Goal: Navigation & Orientation: Find specific page/section

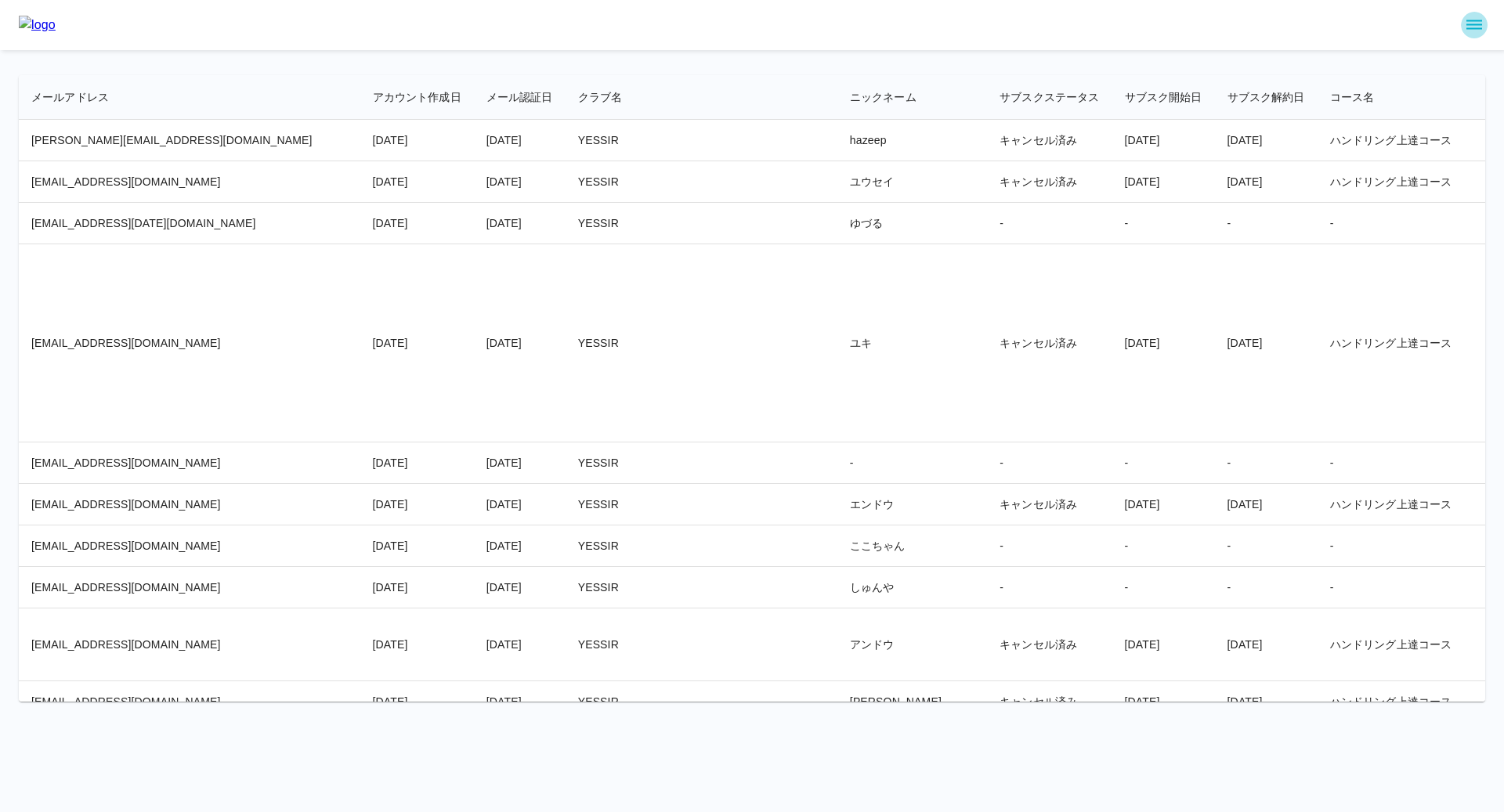
click at [1463, 24] on button "sidemenu" at bounding box center [1474, 24] width 26 height 26
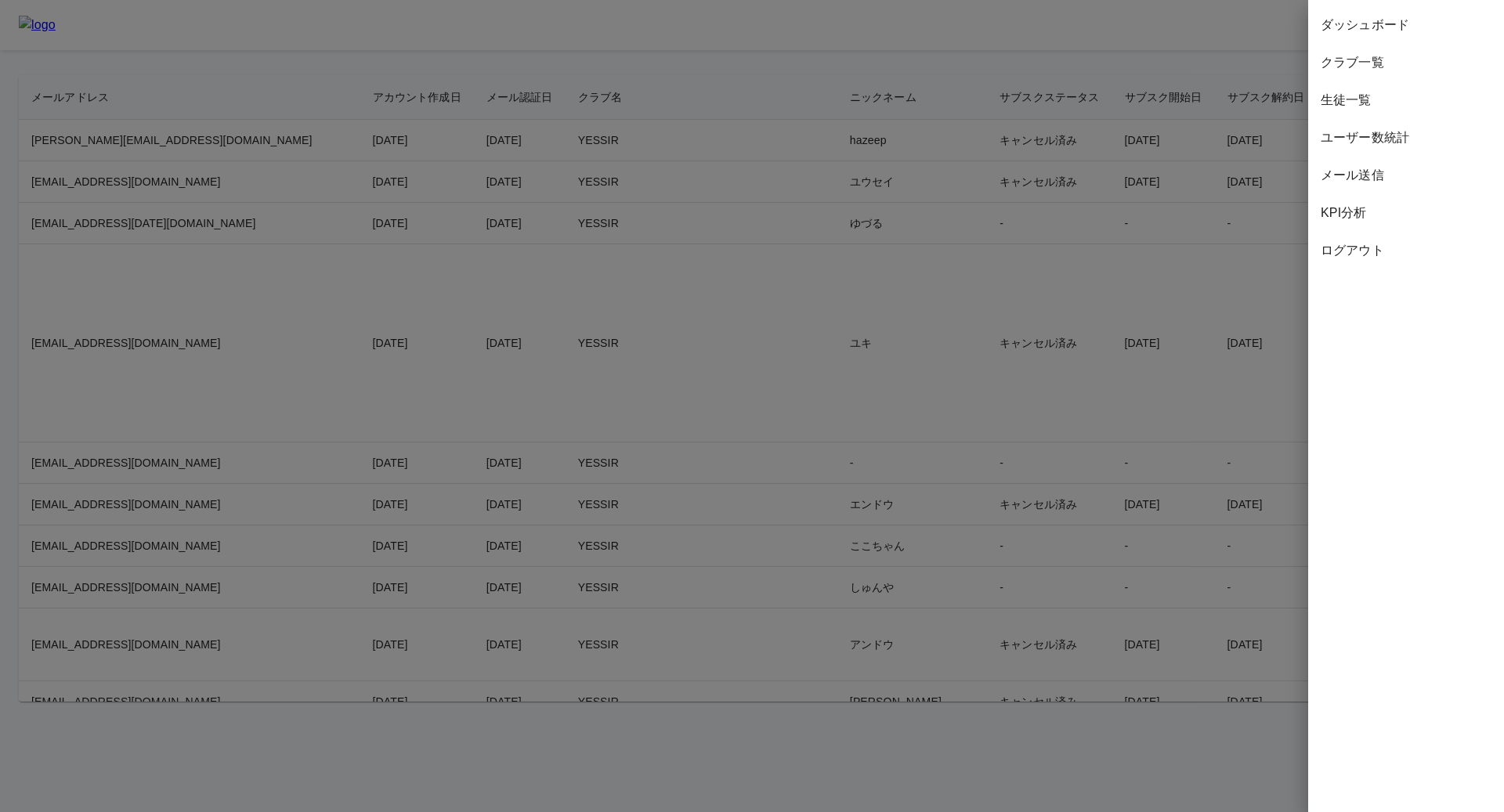
click at [1362, 20] on span "ダッシュボード" at bounding box center [1405, 25] width 171 height 19
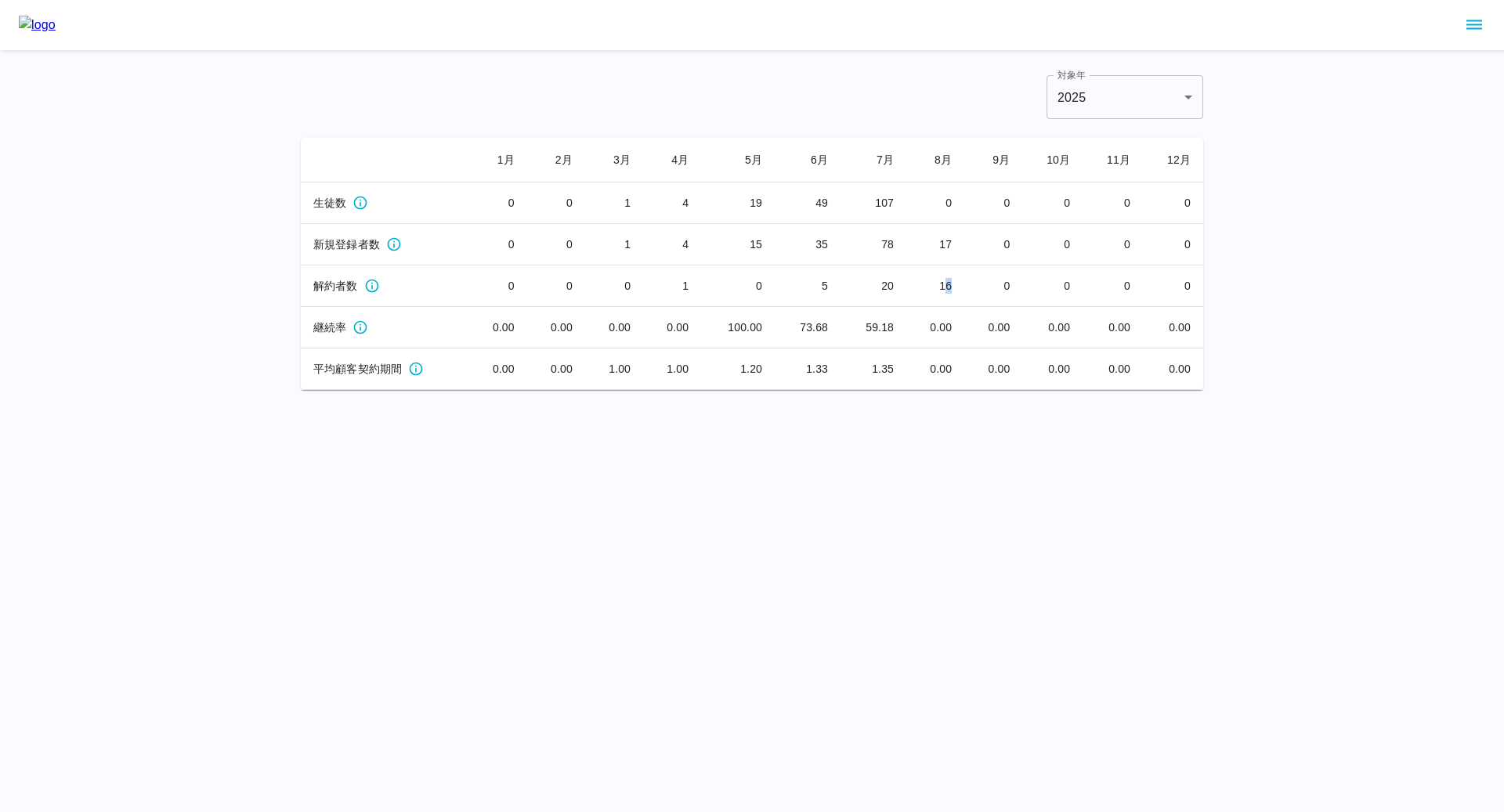
click at [948, 289] on td "16" at bounding box center [936, 286] width 58 height 41
click at [540, 390] on html "対象年 [DATE] **** 対象年 1 月 2 月 3 月 4 月 5 月 6 月 7 月 8 月 9 月 10 月 11 月 12 月 生徒数 0 0 …" at bounding box center [752, 195] width 1504 height 390
